Goal: Information Seeking & Learning: Learn about a topic

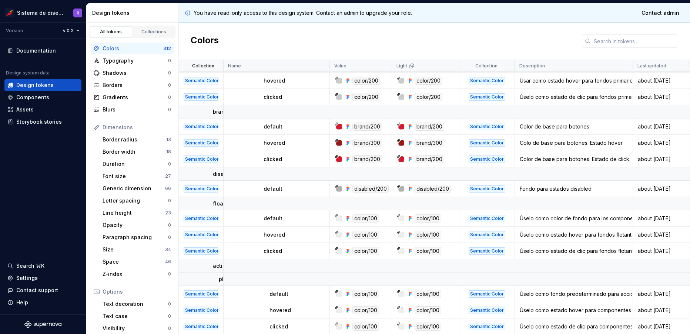
scroll to position [145, 0]
click at [223, 153] on td "Semantic Color" at bounding box center [201, 158] width 45 height 16
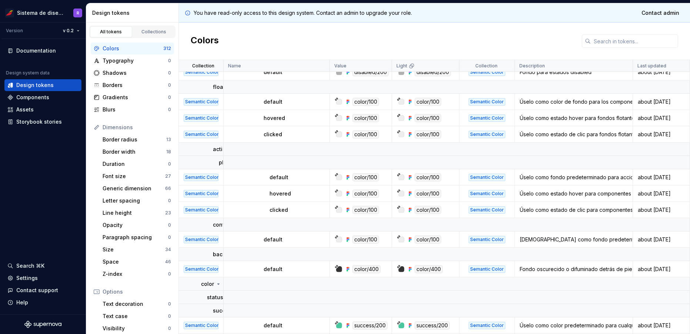
scroll to position [266, 0]
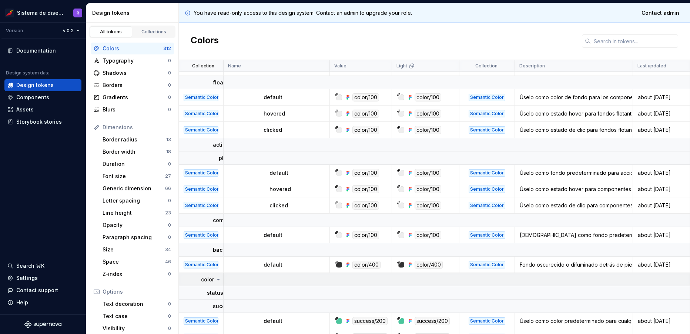
click at [220, 280] on icon at bounding box center [219, 280] width 6 height 6
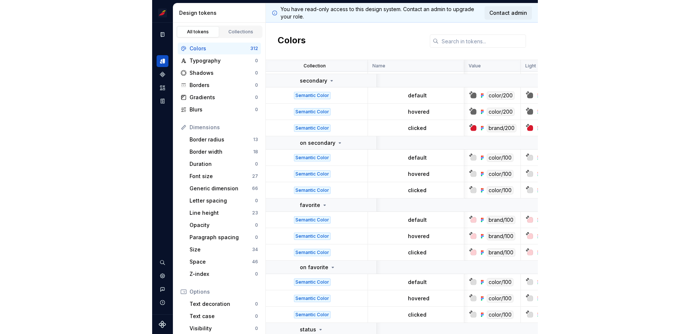
scroll to position [1159, 0]
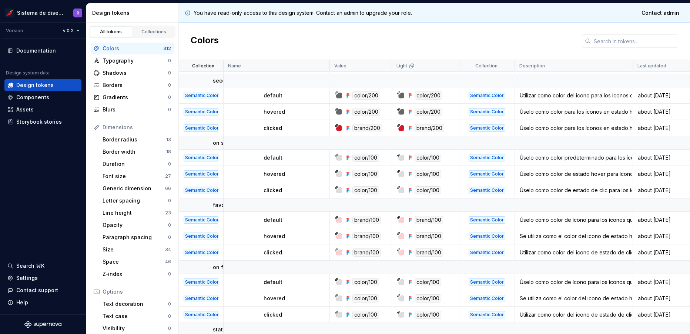
click at [221, 50] on div "Colors" at bounding box center [434, 41] width 511 height 37
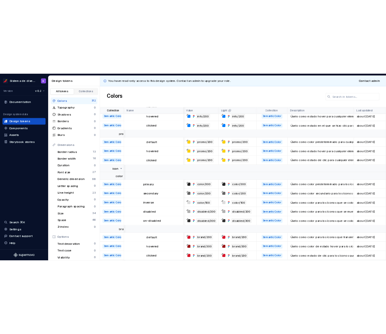
scroll to position [713, 266]
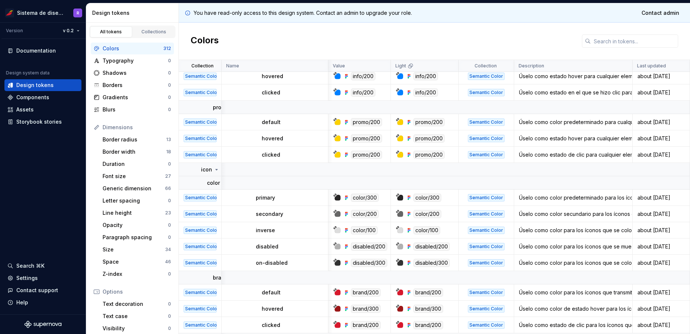
click at [569, 246] on div "Úselo como color para los íconos que se muestran en los botones de íconos desha…" at bounding box center [573, 246] width 117 height 7
drag, startPoint x: 573, startPoint y: 76, endPoint x: 622, endPoint y: 76, distance: 48.9
click at [622, 76] on tr "Semantic Color hovered info/200 info/200 Semantic Color Úselo como estado hover…" at bounding box center [434, 76] width 511 height 16
click at [562, 79] on div "Úselo como estado hover para cualquier elemento que transmita un estado de info…" at bounding box center [573, 76] width 117 height 7
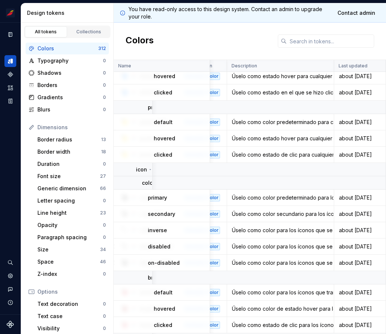
scroll to position [713, 189]
click at [245, 20] on div "You have read-only access to this design system. Contact an admin to upgrade yo…" at bounding box center [250, 12] width 272 height 19
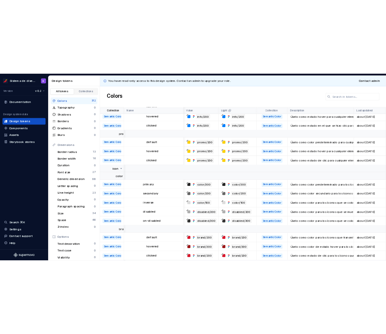
scroll to position [713, 650]
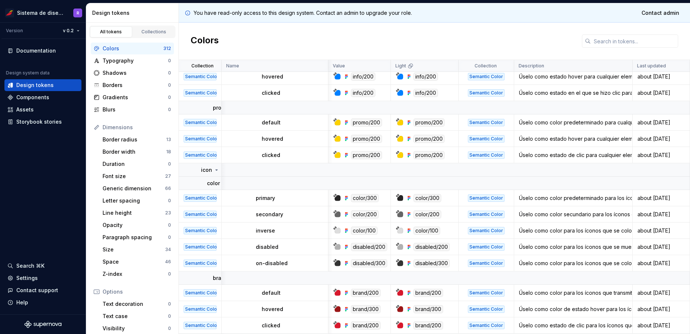
click at [556, 62] on div "Description" at bounding box center [573, 66] width 119 height 12
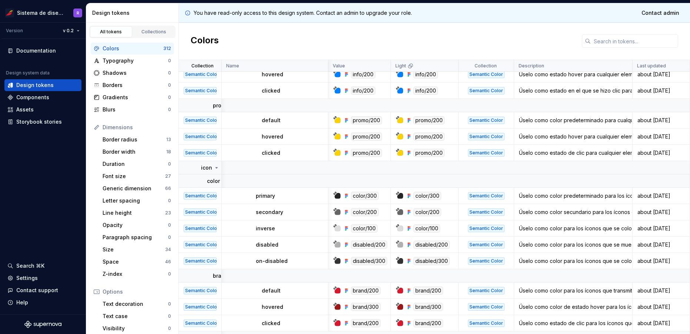
scroll to position [715, 688]
